Goal: Find specific fact

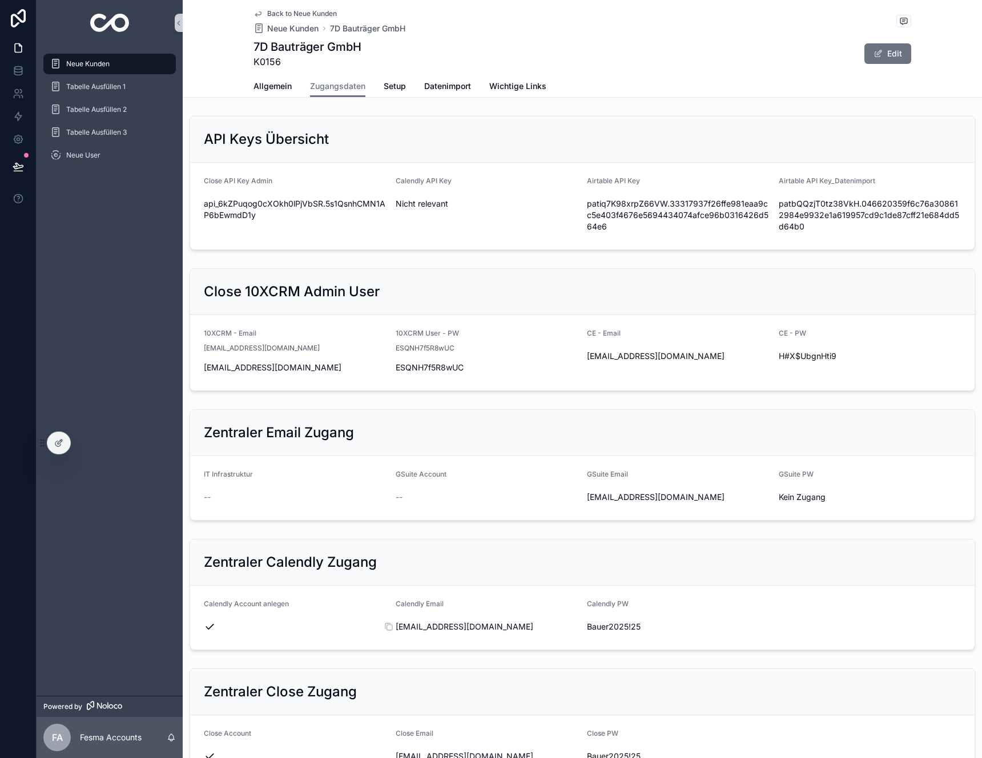
click at [452, 626] on span "[EMAIL_ADDRESS][DOMAIN_NAME]" at bounding box center [487, 626] width 183 height 11
click at [388, 626] on icon "scrollable content" at bounding box center [388, 626] width 9 height 9
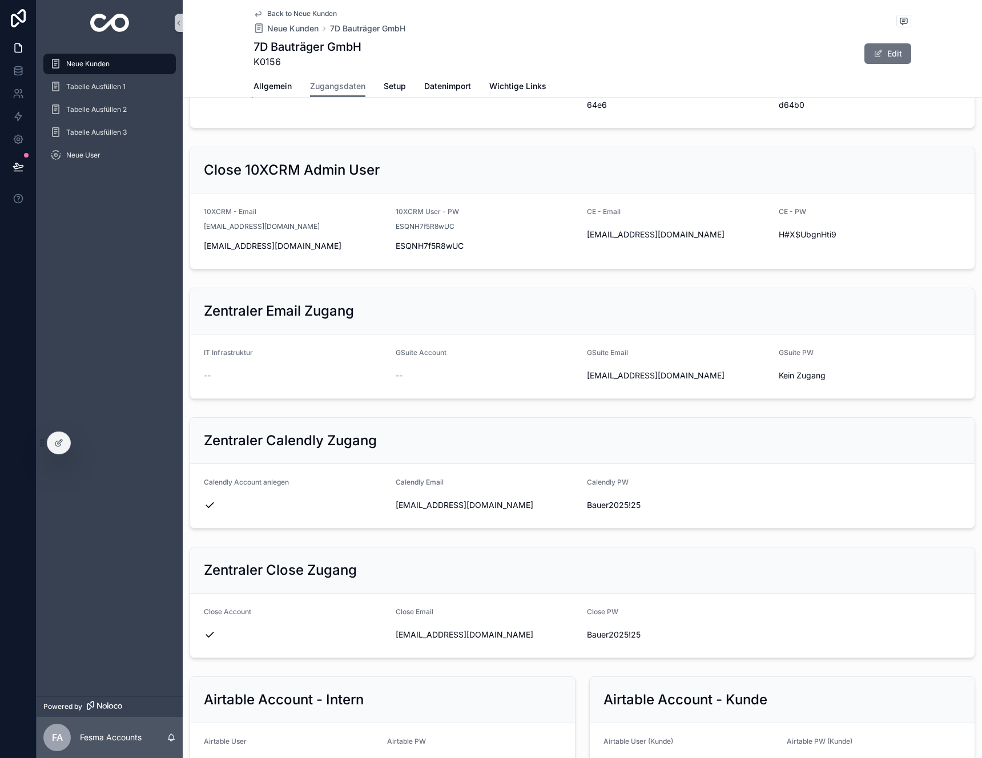
scroll to position [477, 0]
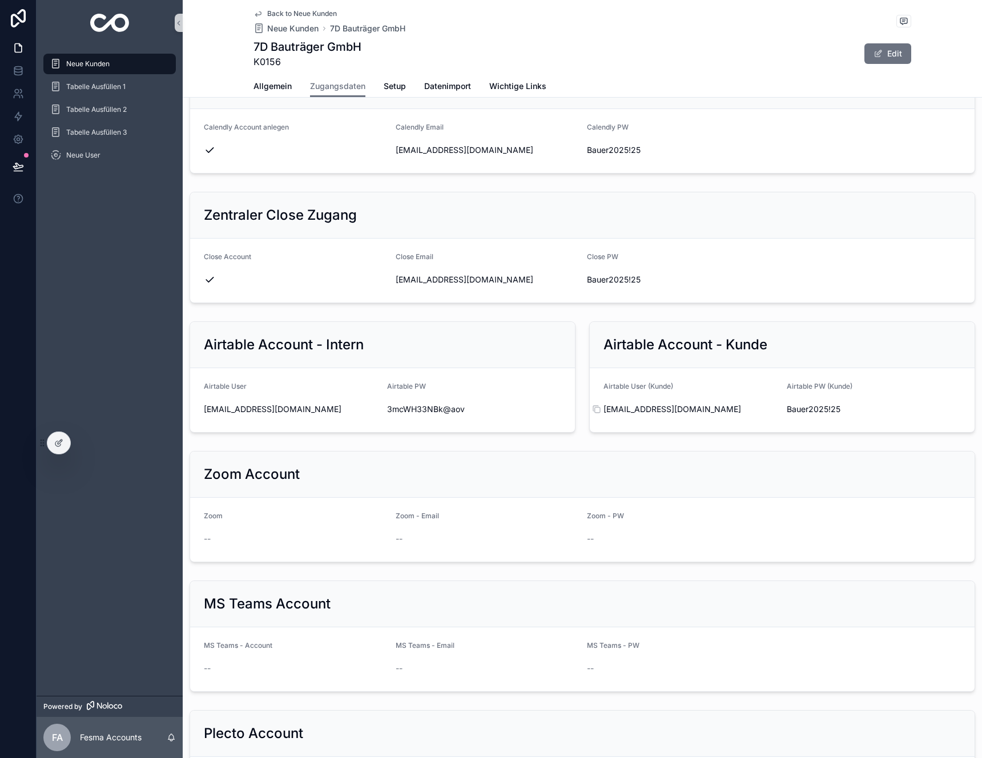
click at [636, 407] on span "[EMAIL_ADDRESS][DOMAIN_NAME]" at bounding box center [691, 409] width 174 height 11
copy div "[EMAIL_ADDRESS][DOMAIN_NAME]"
click at [823, 411] on span "Bauer2025!25" at bounding box center [874, 409] width 174 height 11
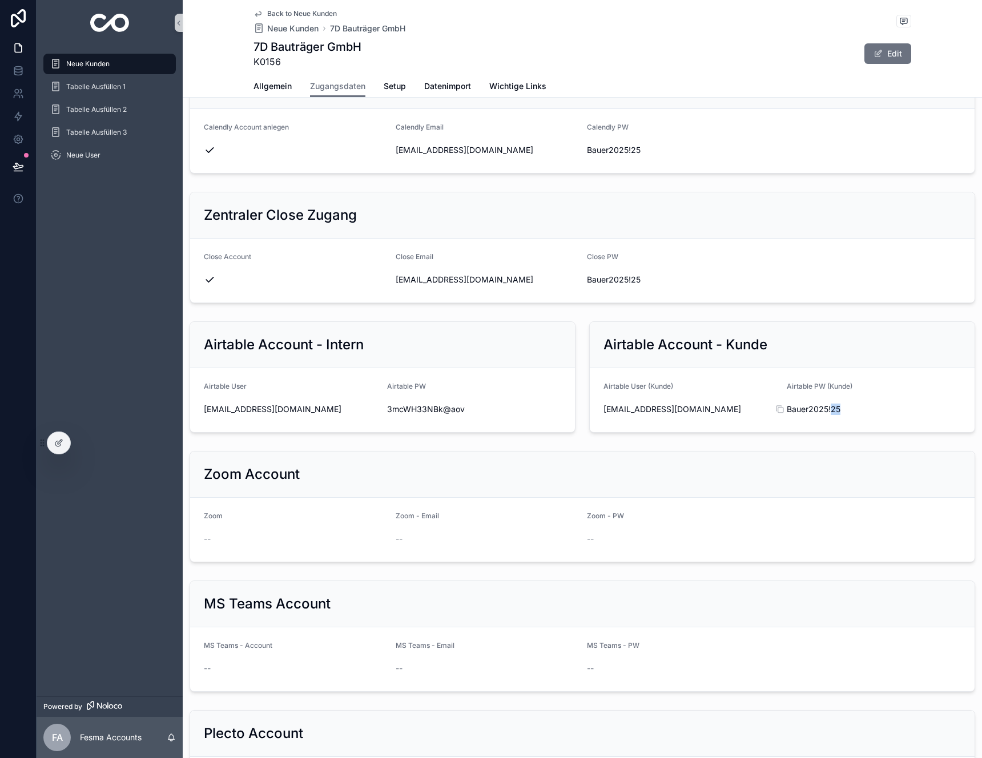
click at [823, 411] on span "Bauer2025!25" at bounding box center [874, 409] width 174 height 11
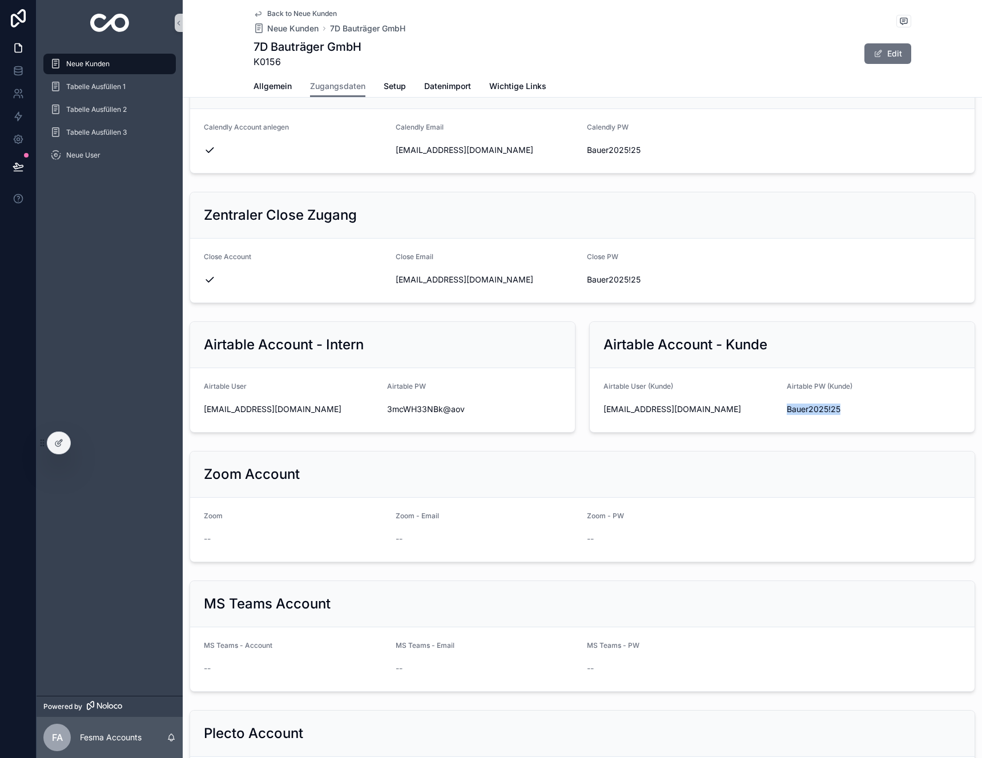
copy div "Bauer2025!25"
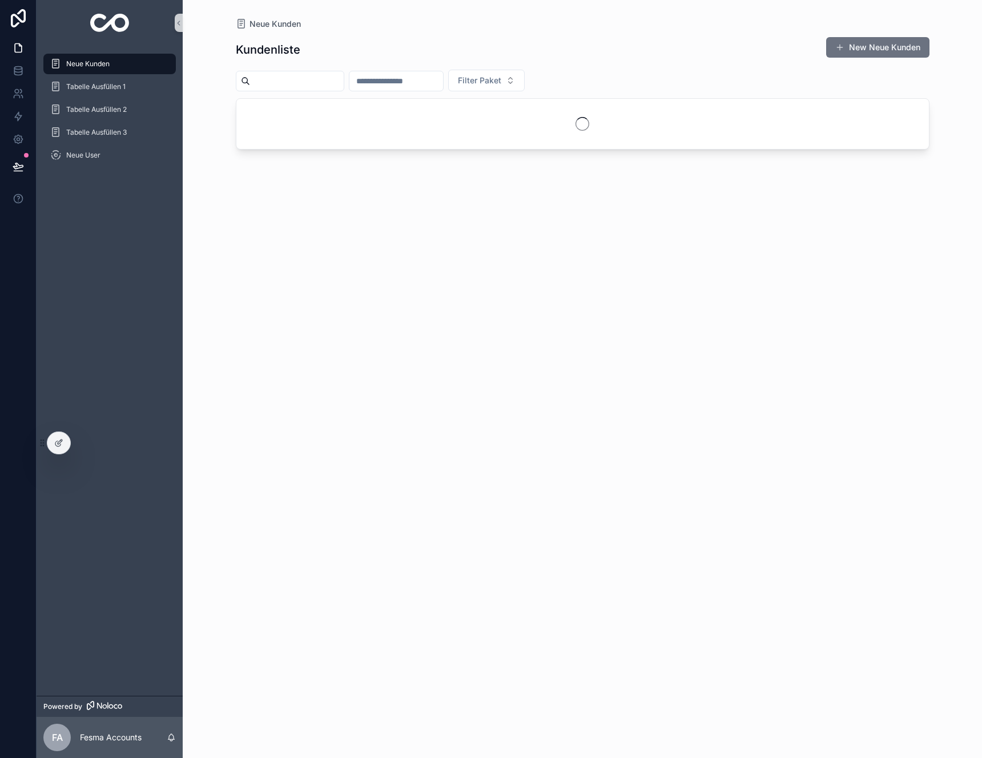
click at [380, 79] on input "scrollable content" at bounding box center [396, 81] width 94 height 16
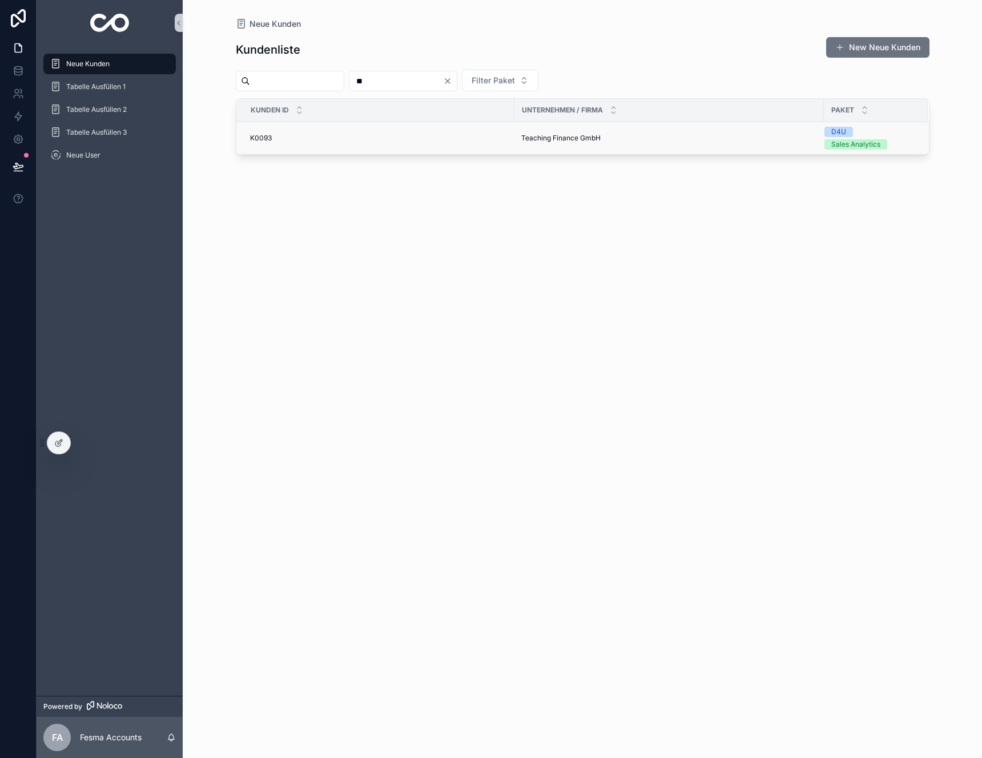
type input "**"
click at [415, 132] on td "K0093 K0093" at bounding box center [375, 138] width 278 height 33
click at [407, 138] on div "K0093 K0093" at bounding box center [379, 138] width 258 height 9
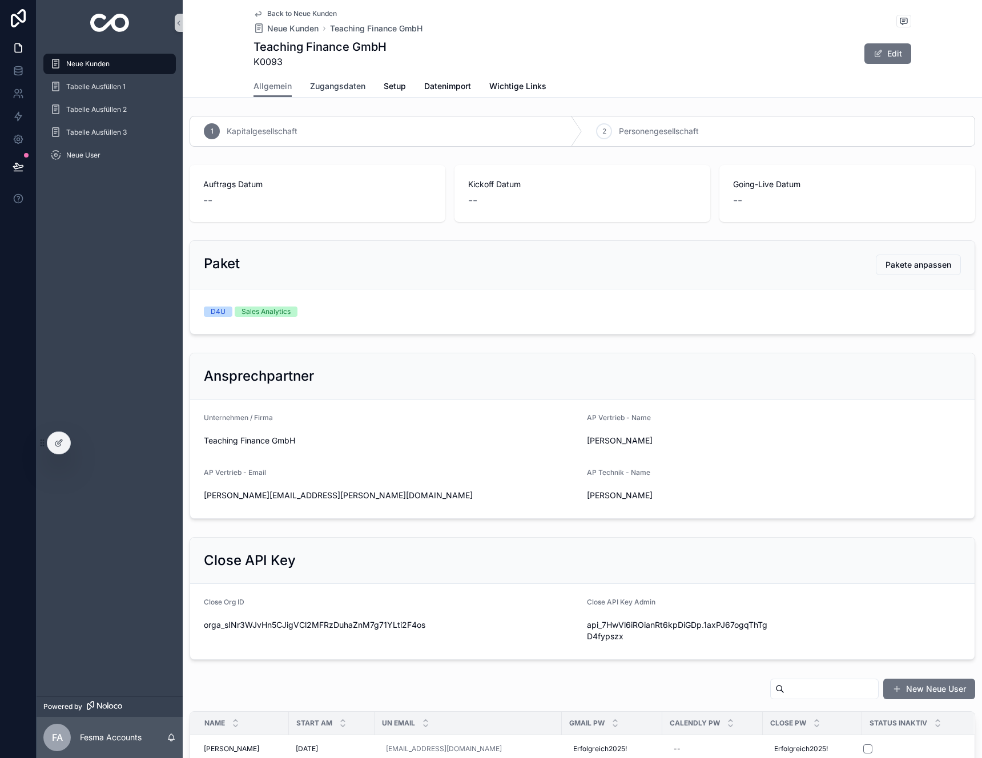
click at [335, 82] on span "Zugangsdaten" at bounding box center [337, 86] width 55 height 11
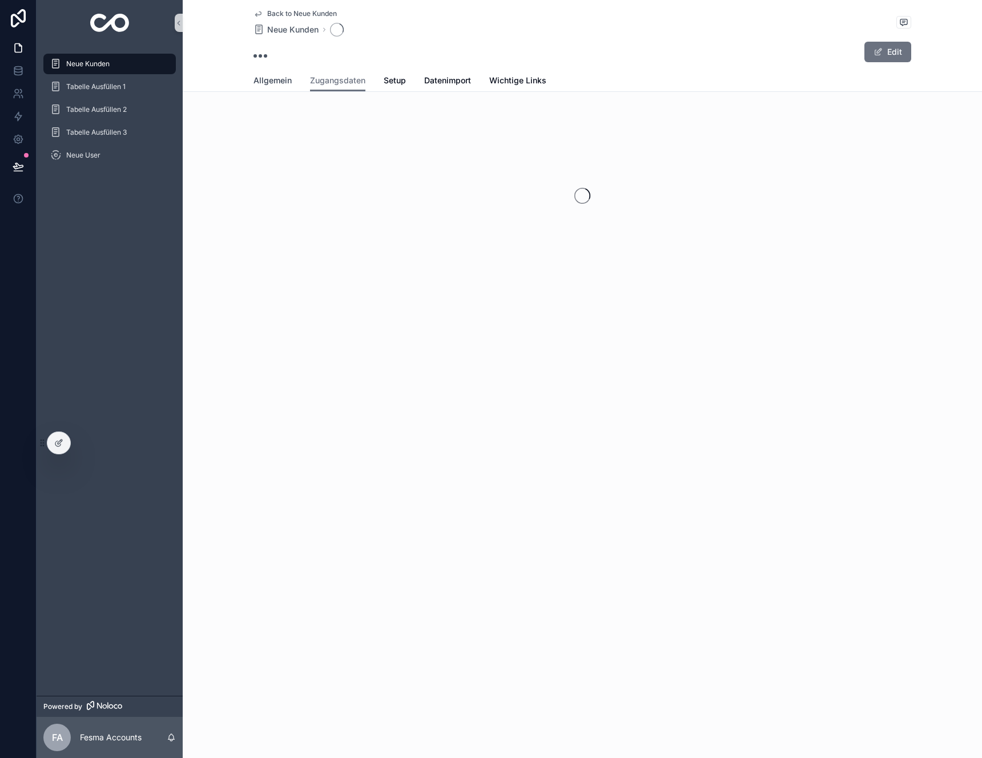
click at [276, 85] on span "Allgemein" at bounding box center [273, 80] width 38 height 11
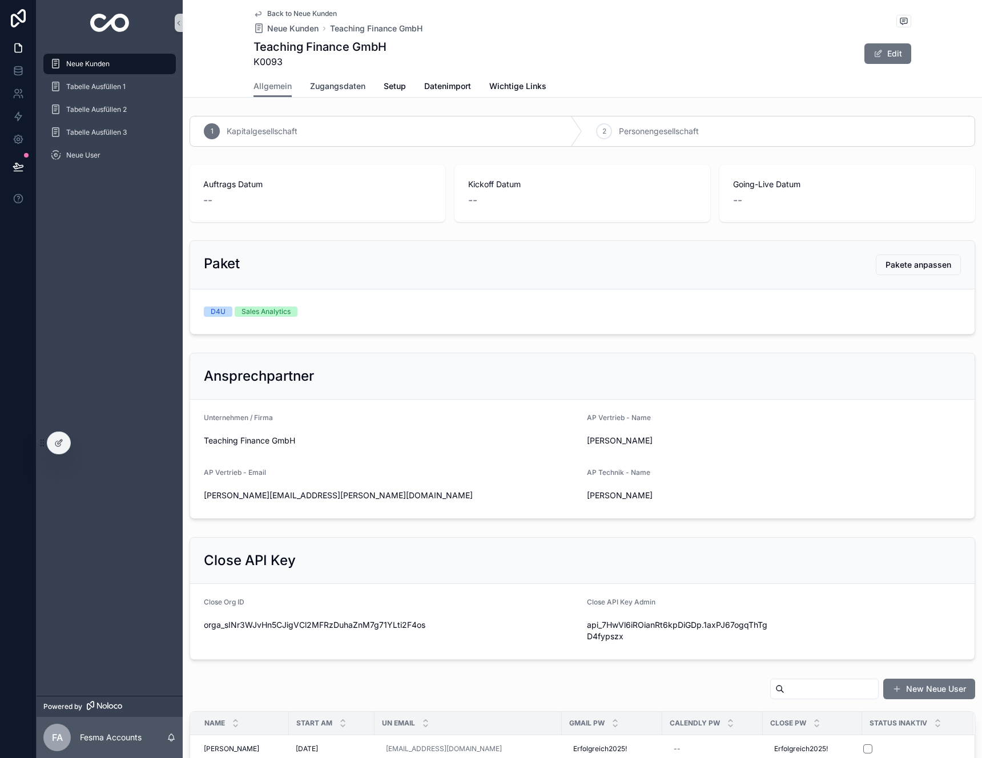
click at [341, 92] on link "Zugangsdaten" at bounding box center [337, 87] width 55 height 23
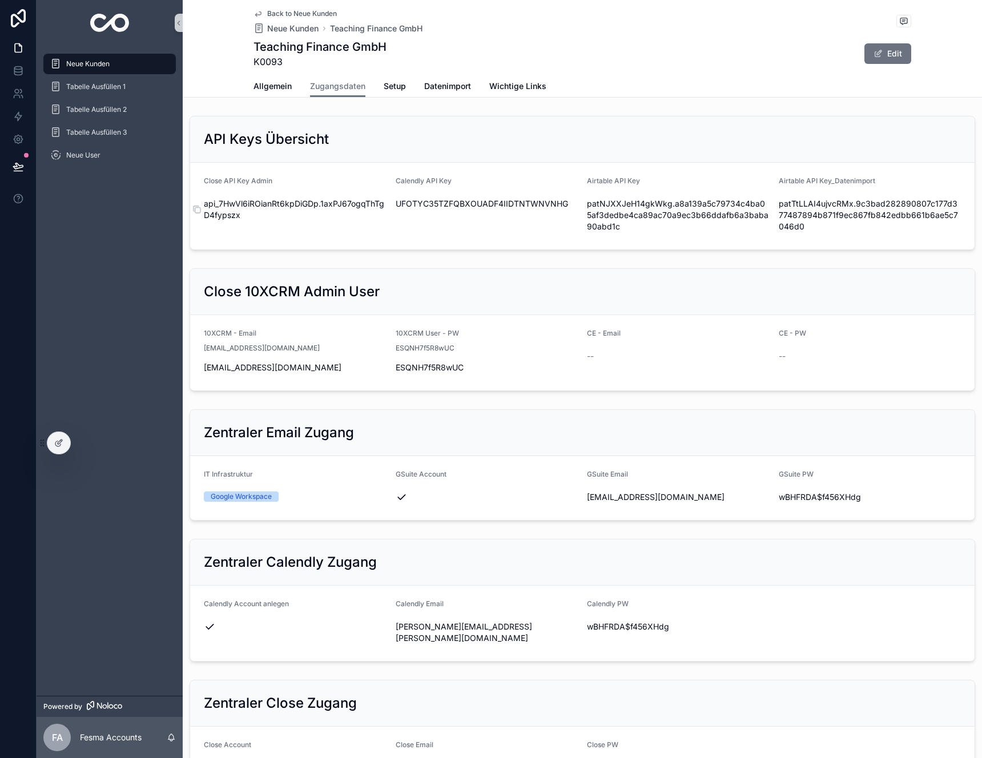
click at [315, 204] on span "api_7HwVl6iROianRt6kpDiGDp.1axPJ67ogqThTgD4fypszx" at bounding box center [295, 209] width 183 height 23
copy div "api_7HwVl6iROianRt6kpDiGDp.1axPJ67ogqThTgD4fypszx"
drag, startPoint x: 676, startPoint y: 604, endPoint x: 673, endPoint y: 598, distance: 6.9
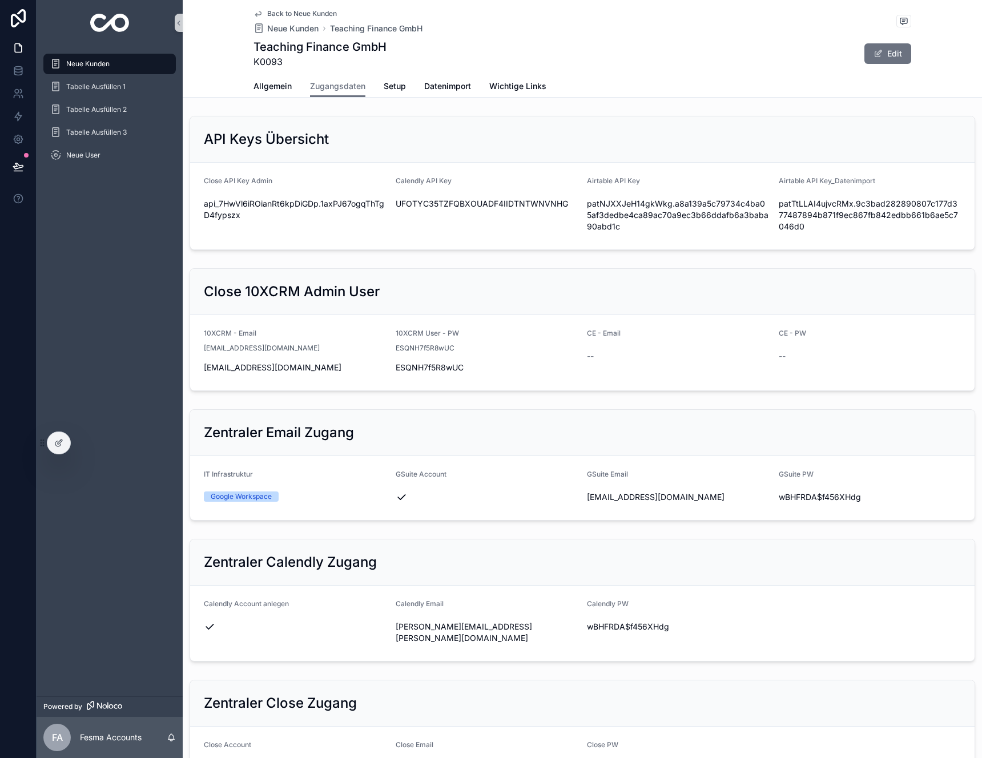
click at [674, 598] on form "Calendly Account anlegen Calendly Email daniel.voehringer@teachingfinance.de Ca…" at bounding box center [582, 623] width 785 height 75
click at [644, 496] on span "10xcrm@teachingfinance.de" at bounding box center [678, 497] width 183 height 11
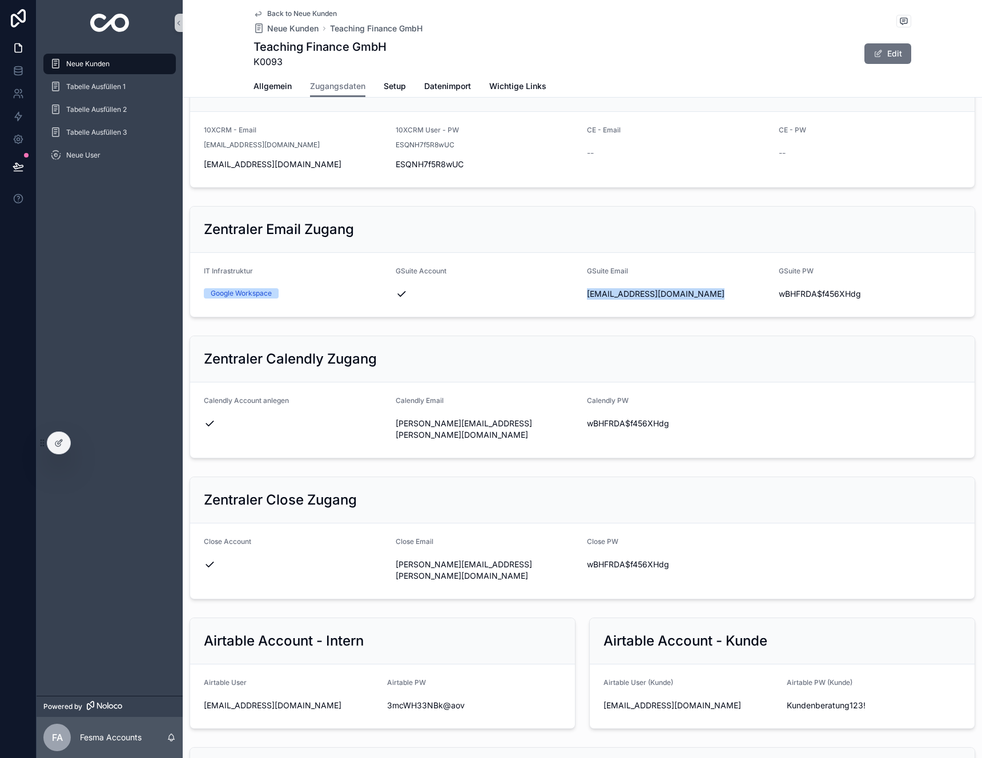
scroll to position [497, 0]
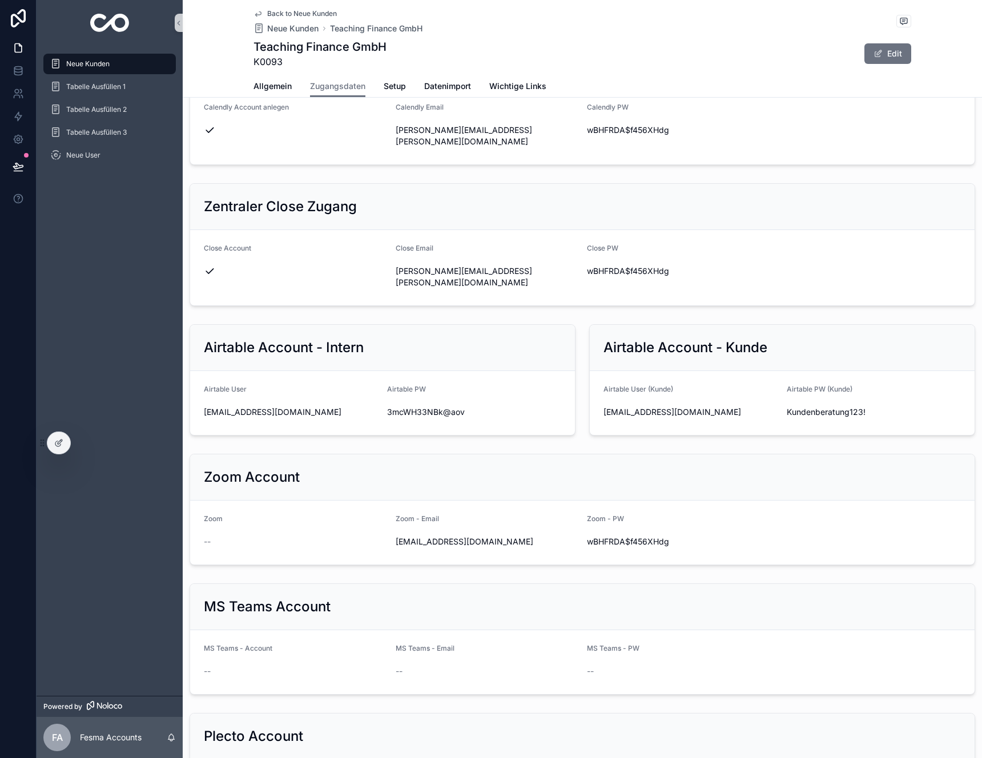
click at [643, 403] on div "account@teachingfinance.de" at bounding box center [691, 412] width 174 height 18
click at [642, 403] on div "account@teachingfinance.de" at bounding box center [691, 412] width 174 height 18
drag, startPoint x: 642, startPoint y: 382, endPoint x: 737, endPoint y: 392, distance: 95.9
click at [642, 403] on div "account@teachingfinance.de" at bounding box center [691, 412] width 174 height 18
click at [655, 407] on span "account@teachingfinance.de" at bounding box center [691, 412] width 174 height 11
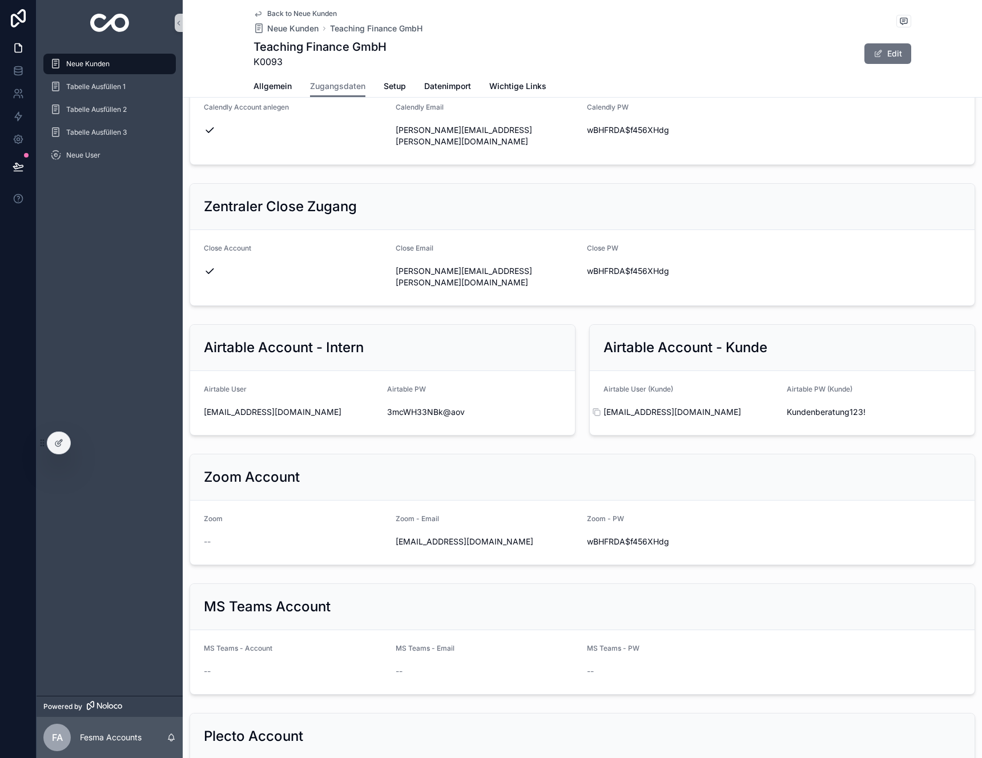
click at [655, 407] on span "account@teachingfinance.de" at bounding box center [691, 412] width 174 height 11
copy div "account@teachingfinance.de"
click at [810, 407] on span "Kundenberatung123!" at bounding box center [874, 412] width 174 height 11
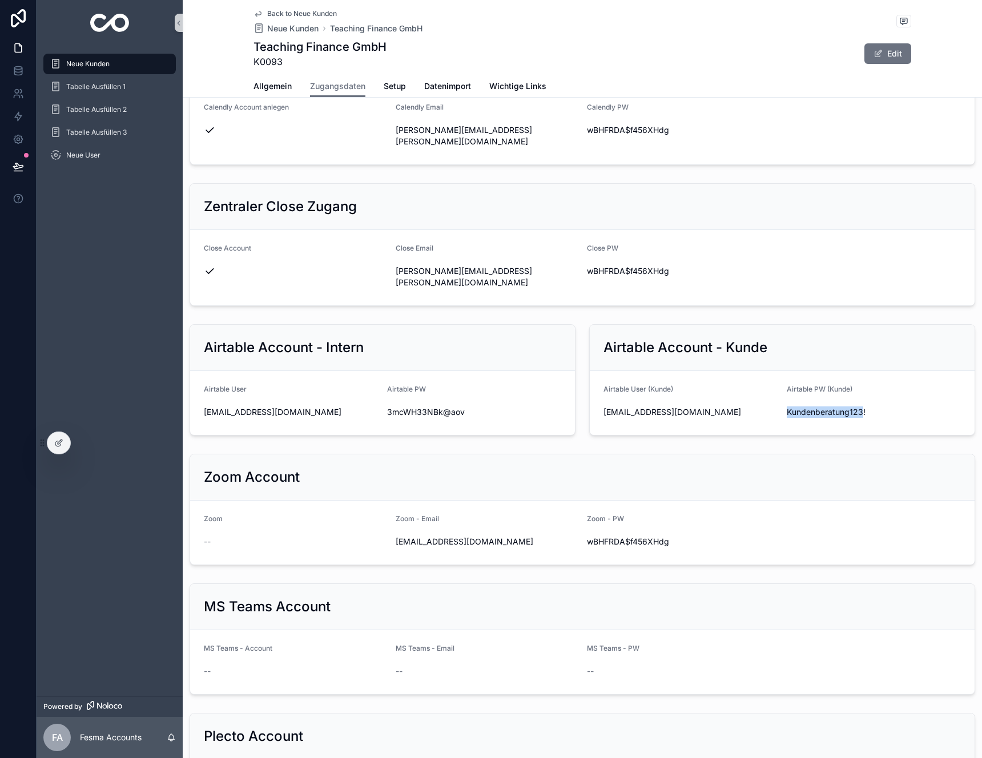
copy span "Kundenberatung123"
click at [799, 407] on span "Kundenberatung123!" at bounding box center [874, 412] width 174 height 11
copy div "Kundenberatung123!"
